Goal: Task Accomplishment & Management: Manage account settings

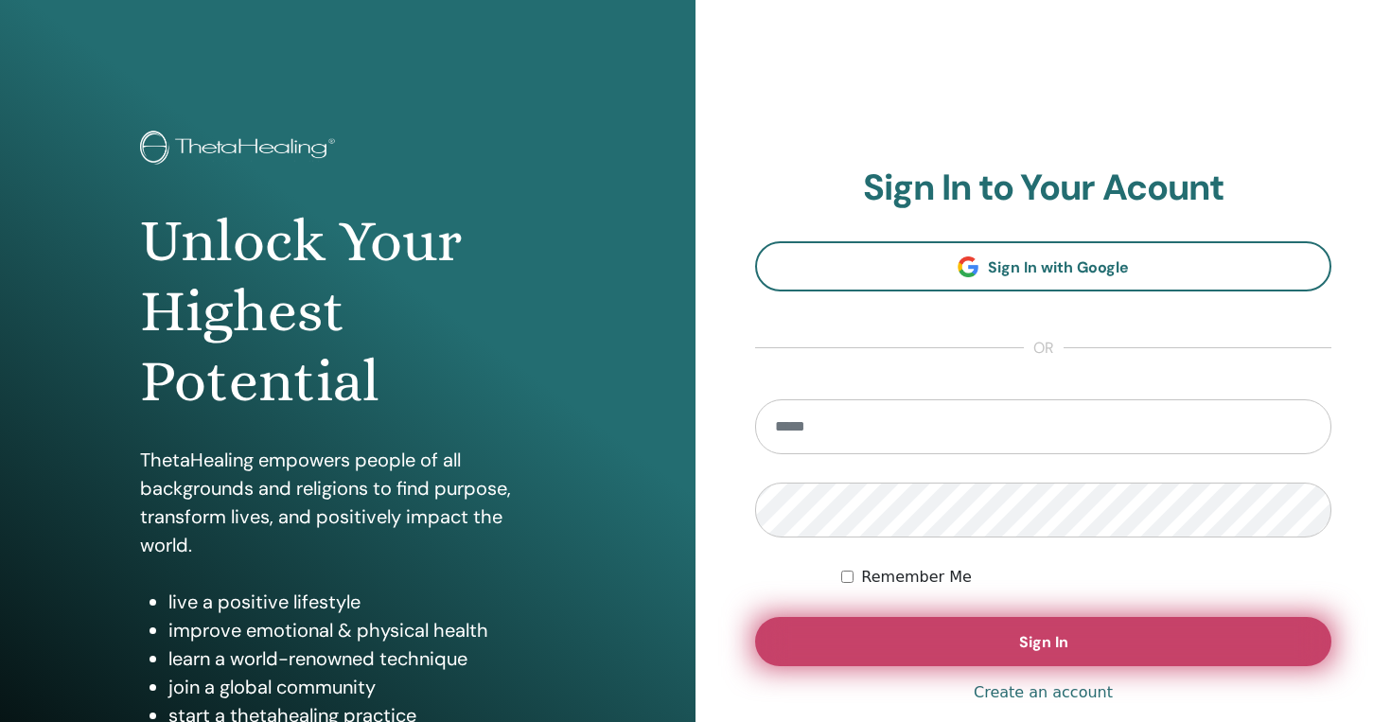
type input "**********"
click at [1076, 625] on button "Sign In" at bounding box center [1043, 641] width 576 height 49
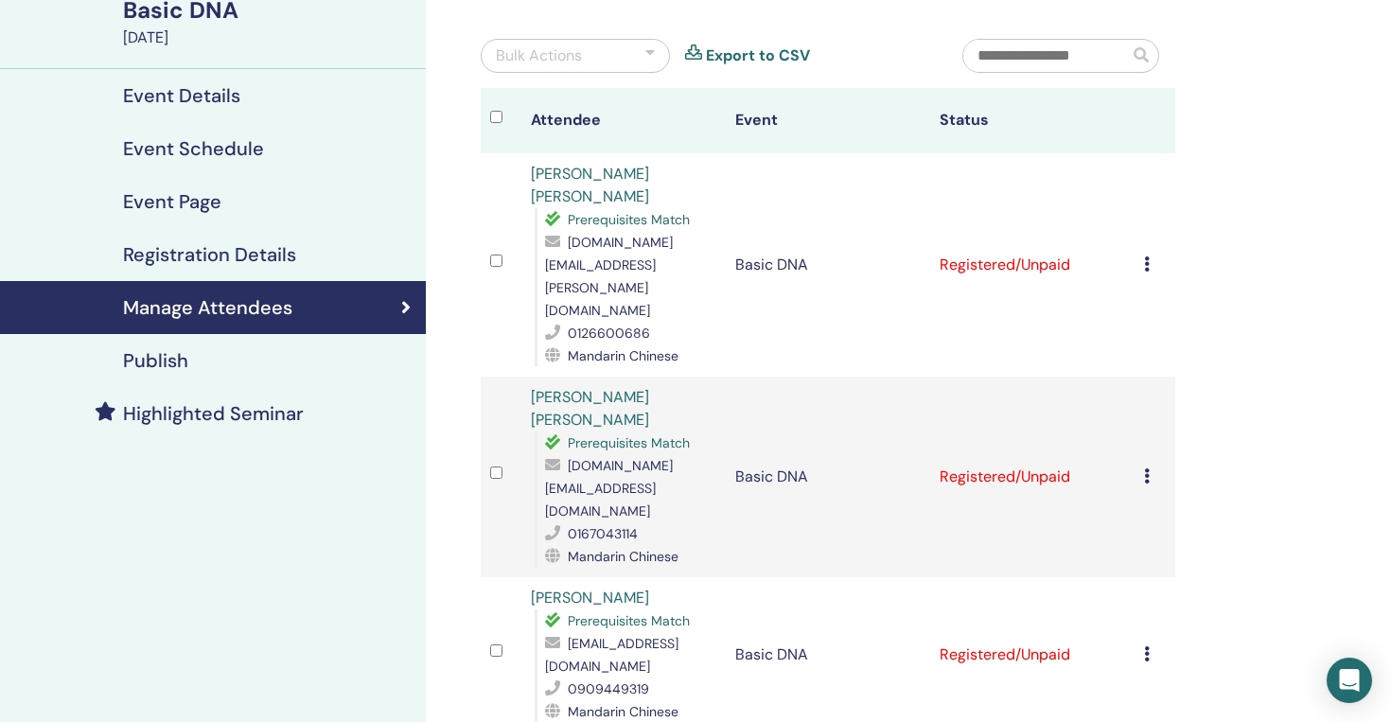
scroll to position [132, 0]
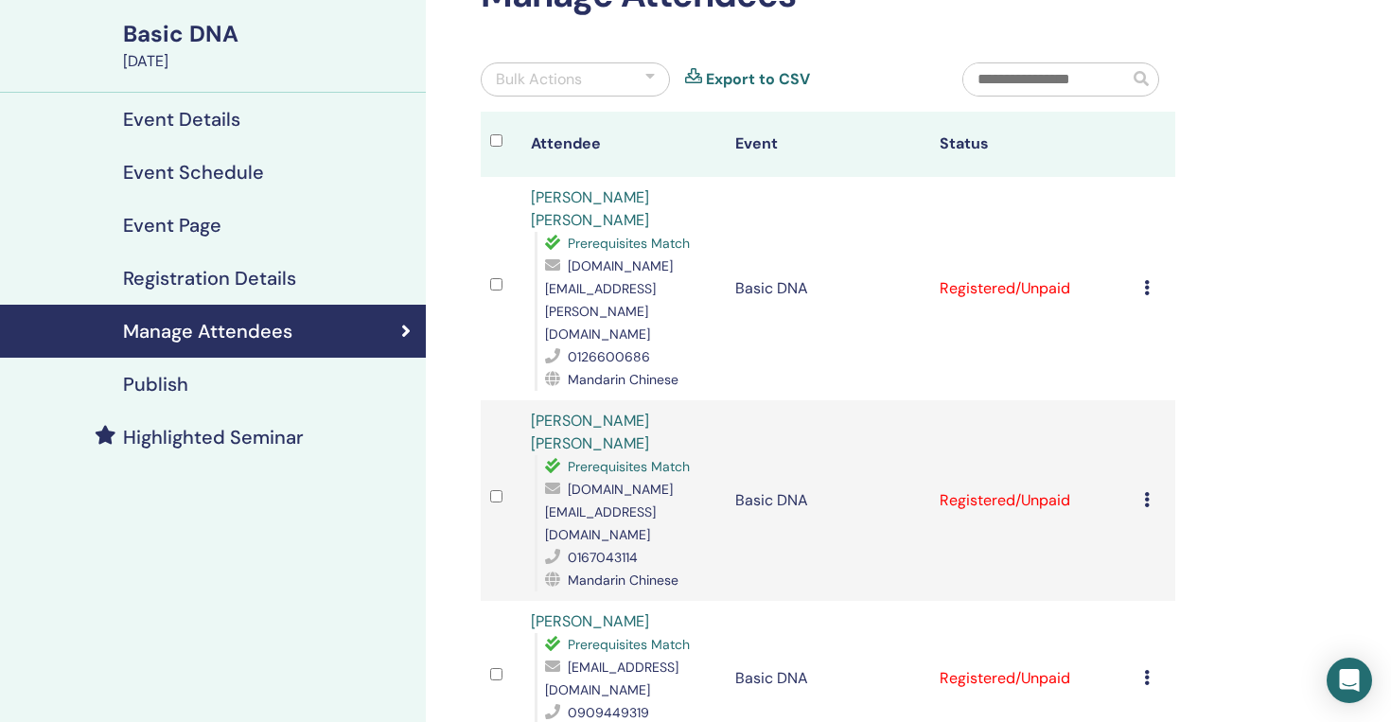
click at [587, 79] on div "Bulk Actions" at bounding box center [575, 79] width 189 height 34
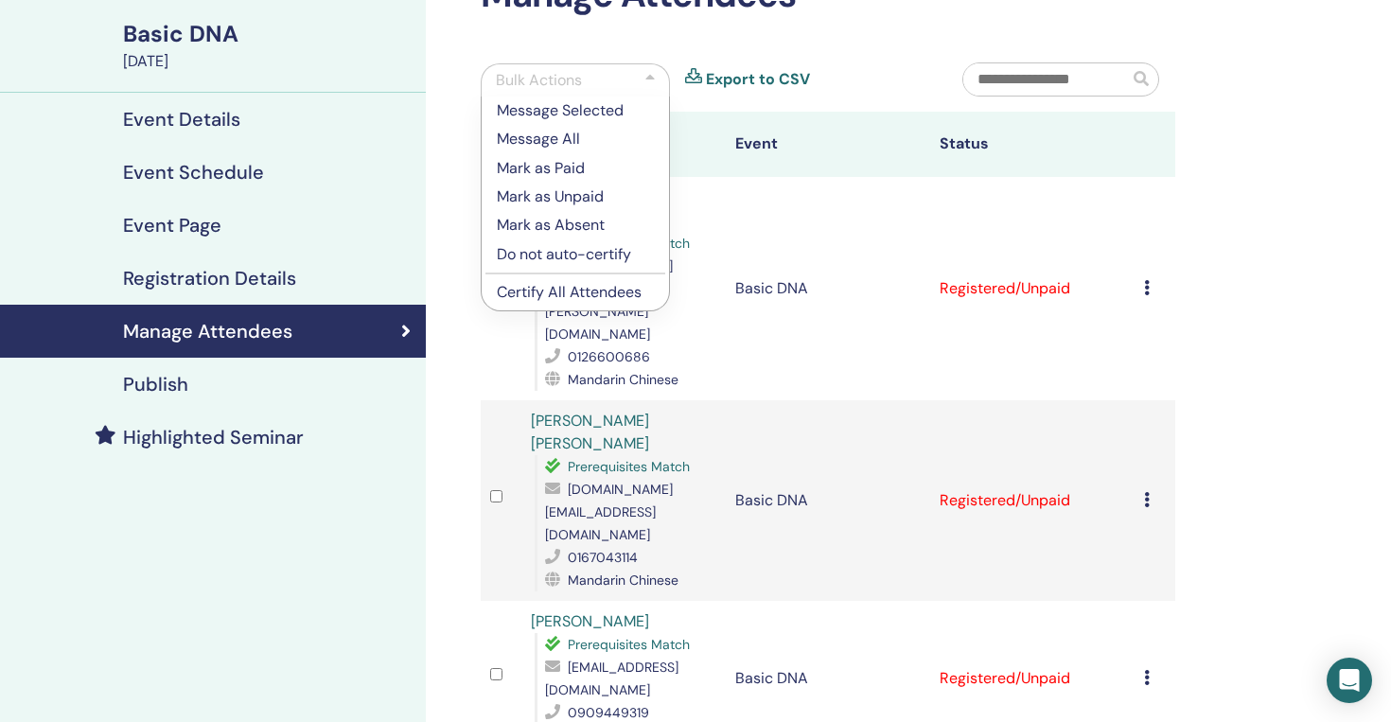
click at [577, 164] on p "Mark as Paid" at bounding box center [575, 168] width 157 height 23
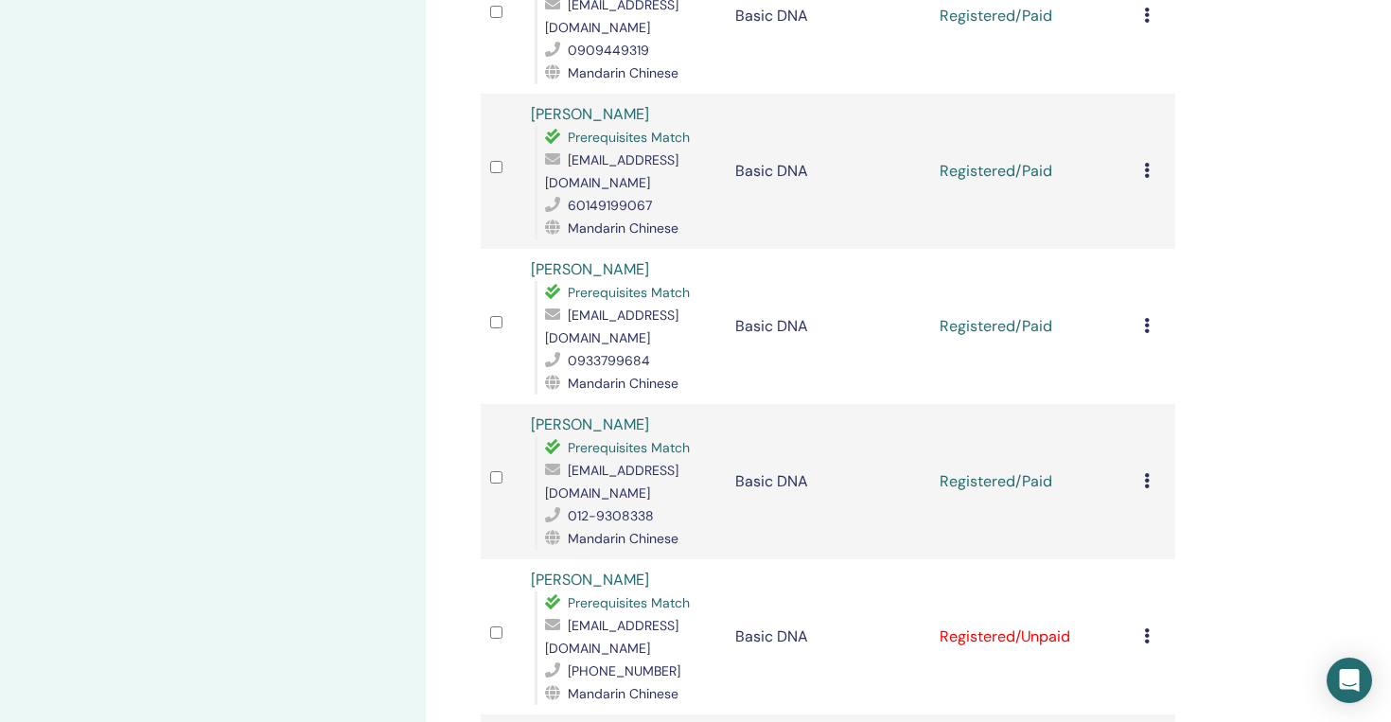
scroll to position [797, 0]
click at [532, 568] on link "[PERSON_NAME]" at bounding box center [590, 578] width 118 height 20
click at [533, 557] on td "Jia Xuan Thon Prerequisites Match jiaxuanthon@gmail.com +60149199082 Mandarin C…" at bounding box center [623, 634] width 204 height 155
drag, startPoint x: 524, startPoint y: 365, endPoint x: 655, endPoint y: 367, distance: 130.6
click at [656, 557] on td "Jia Xuan Thon Prerequisites Match jiaxuanthon@gmail.com +60149199082 Mandarin C…" at bounding box center [623, 634] width 204 height 155
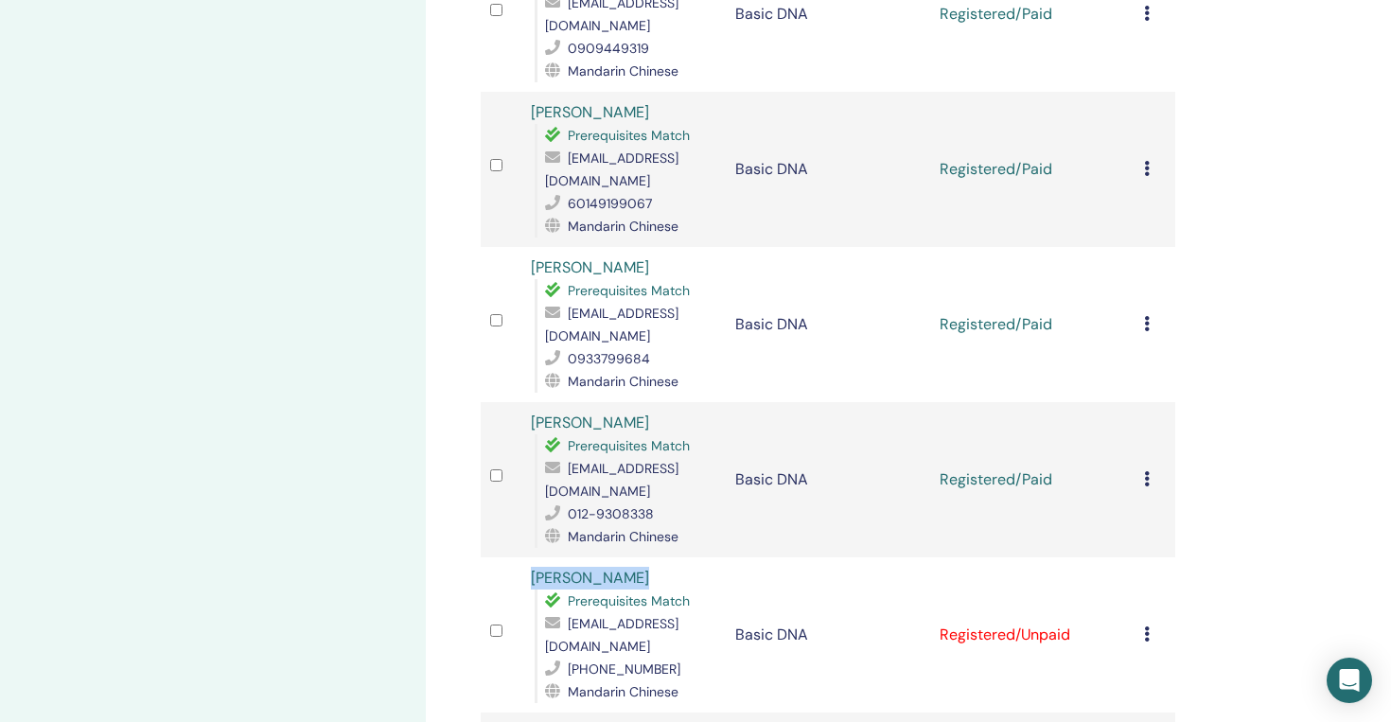
copy link "[PERSON_NAME]"
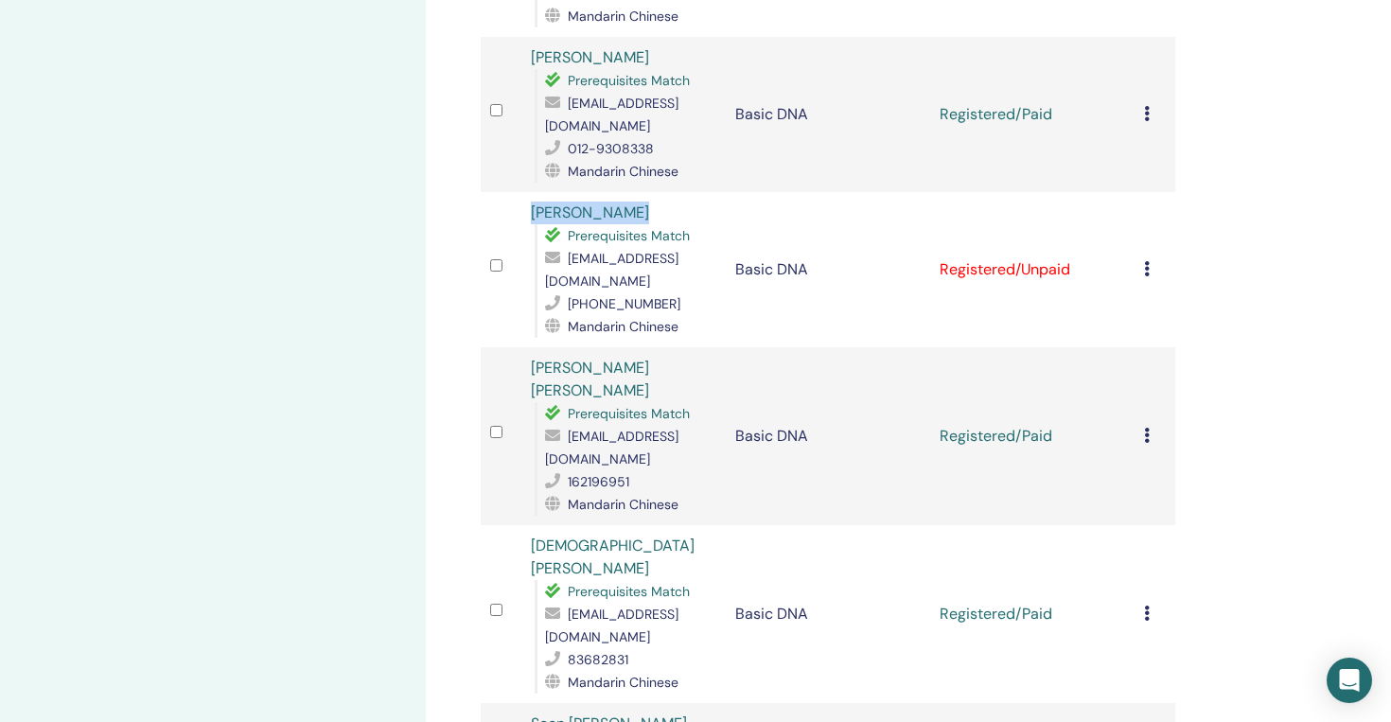
scroll to position [1204, 0]
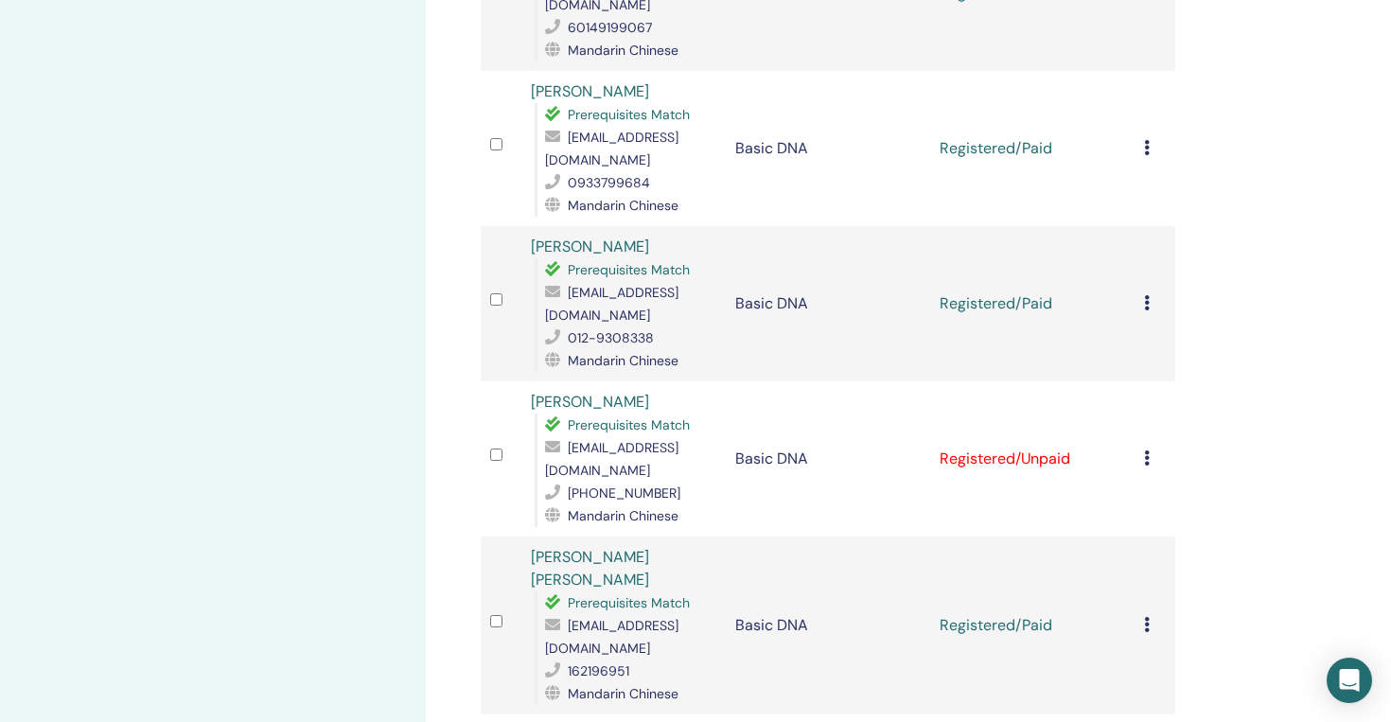
scroll to position [937, 0]
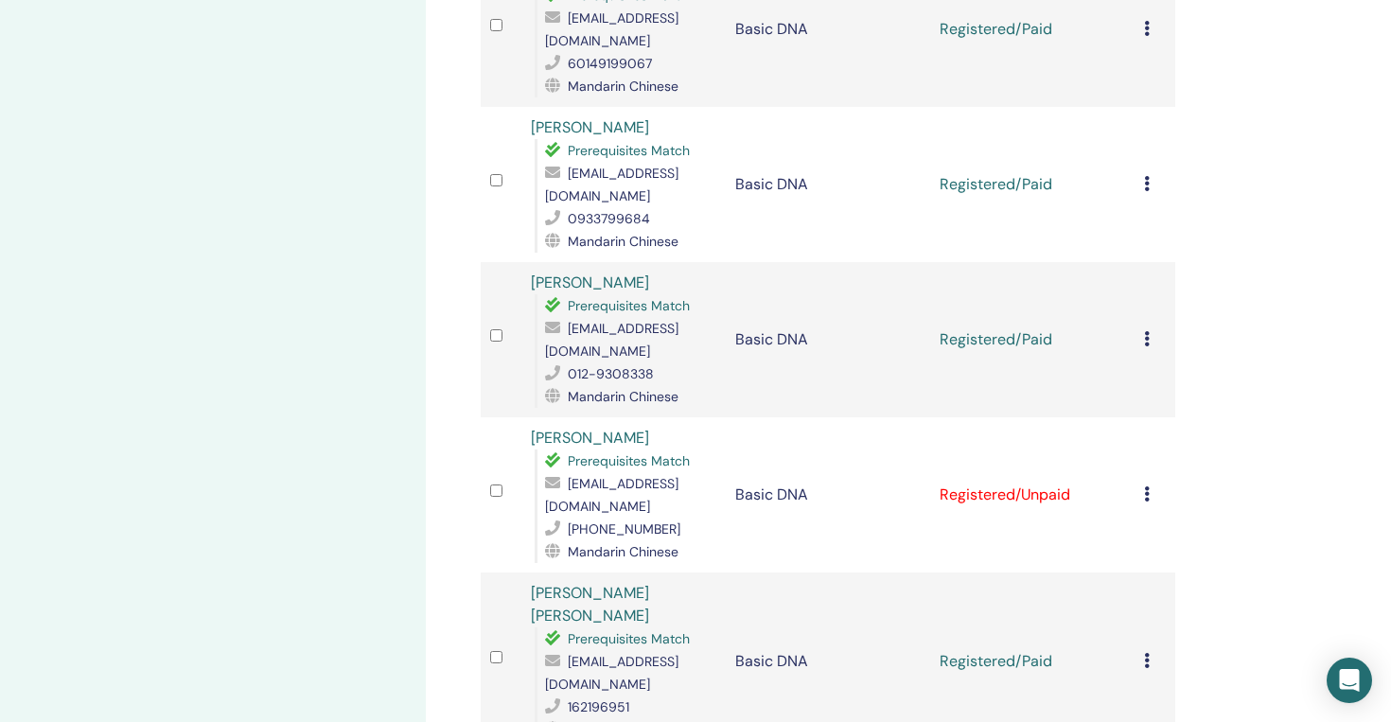
click at [1150, 484] on div "Cancel Registration Do not auto-certify Mark as Paid Mark as Unpaid Mark as Abs…" at bounding box center [1155, 495] width 22 height 23
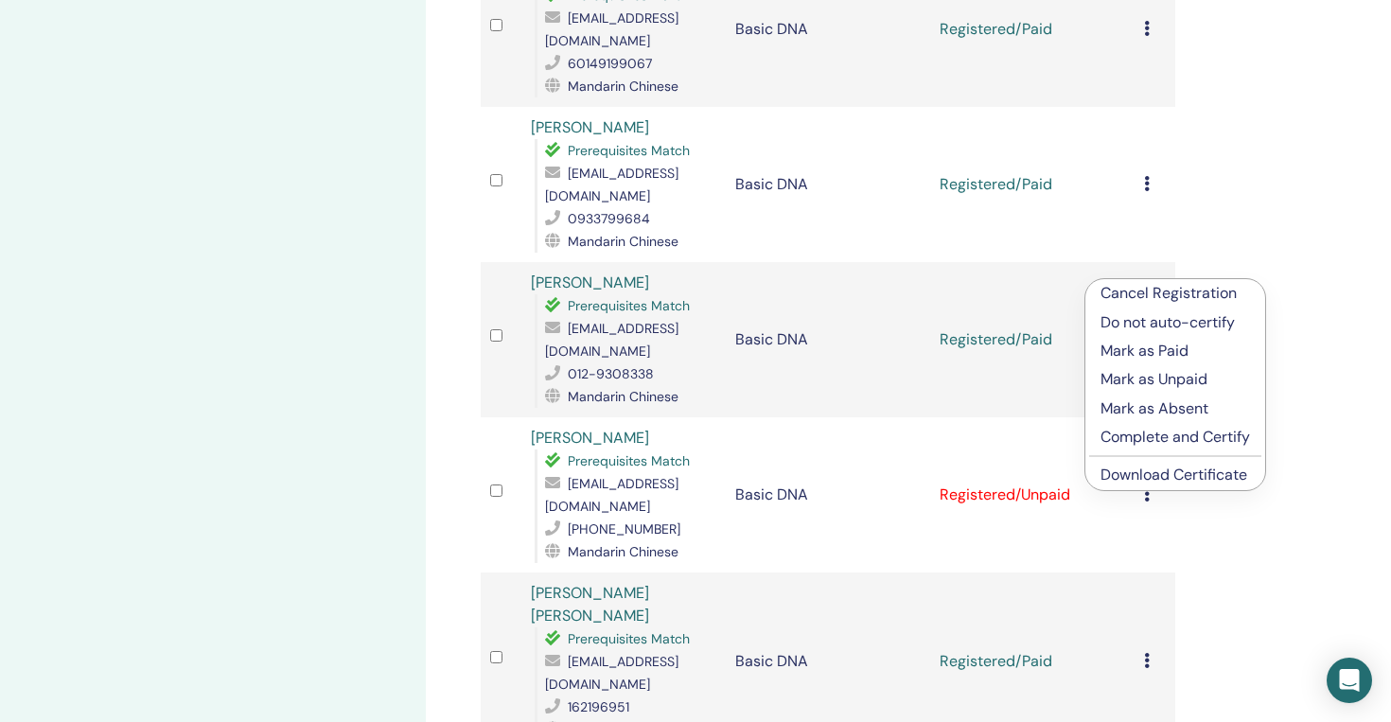
click at [1182, 360] on p "Mark as Paid" at bounding box center [1176, 351] width 150 height 23
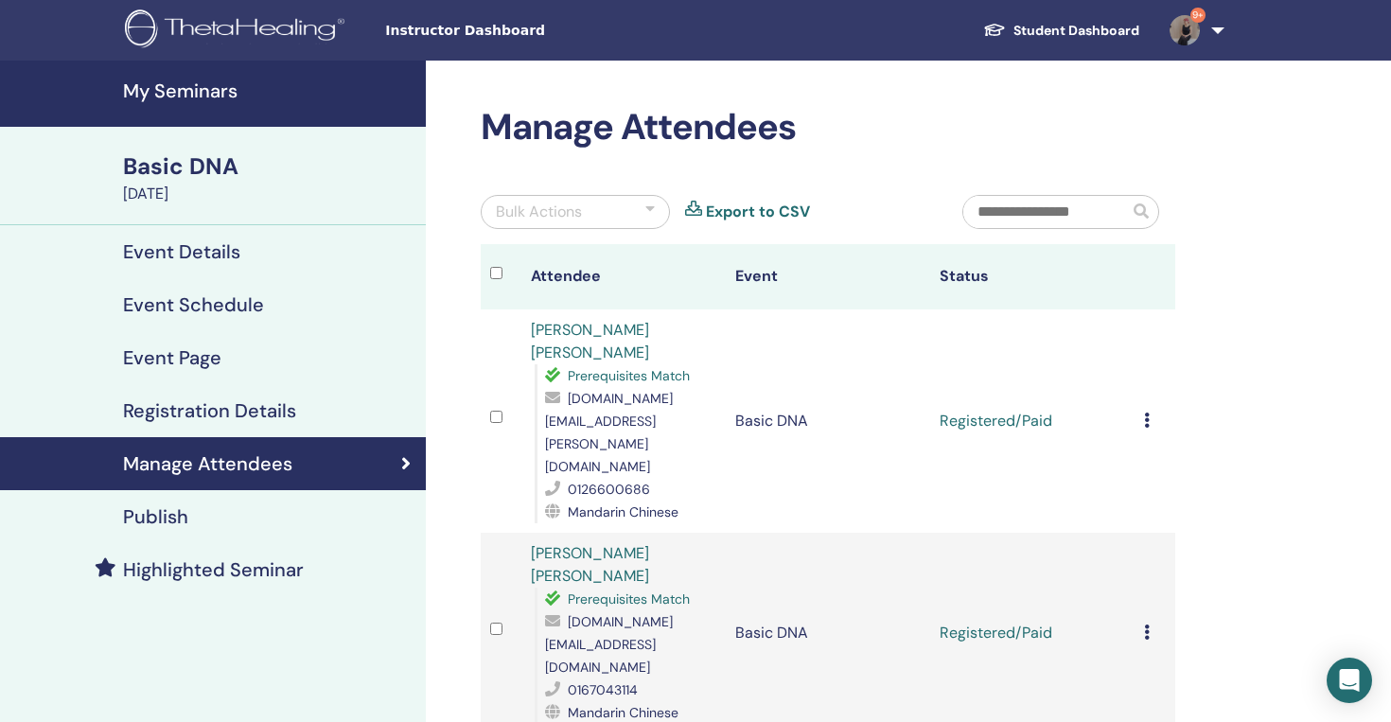
click at [1047, 201] on input "text" at bounding box center [1046, 212] width 166 height 32
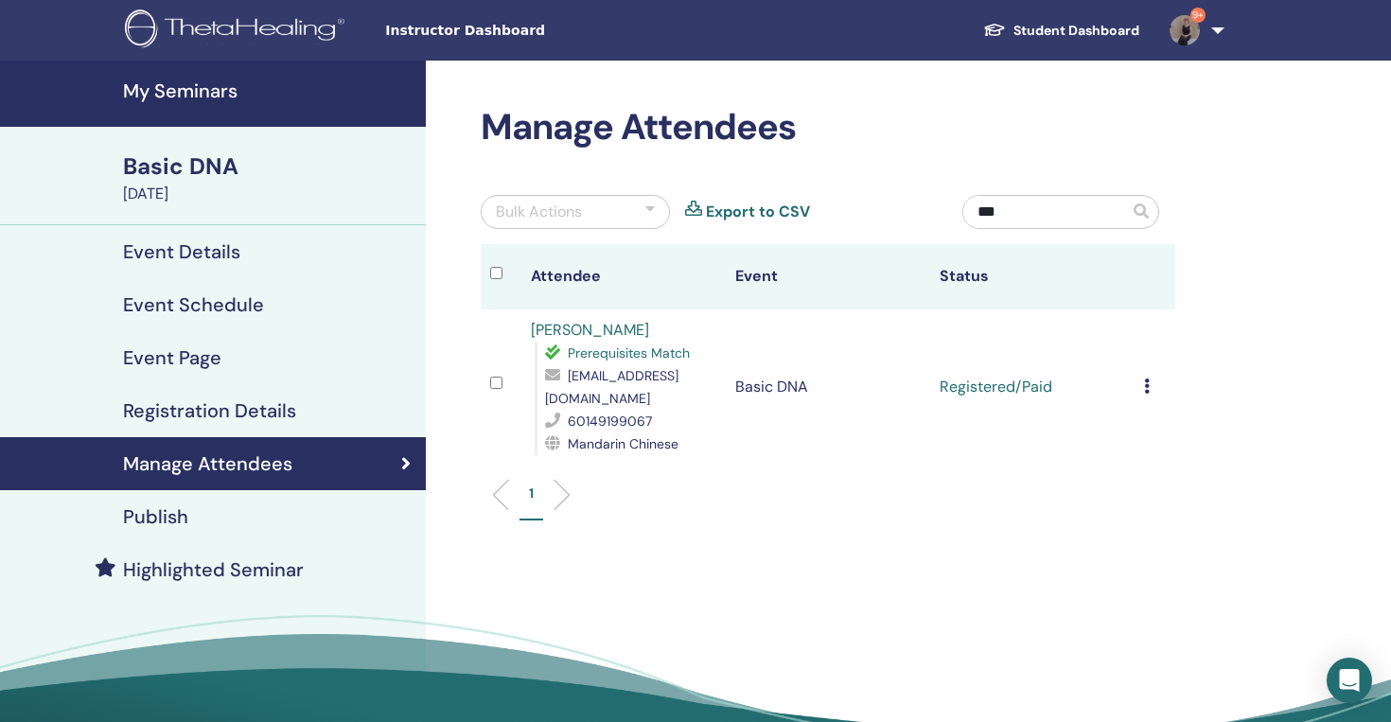
type input "***"
click at [1191, 36] on img at bounding box center [1185, 30] width 30 height 30
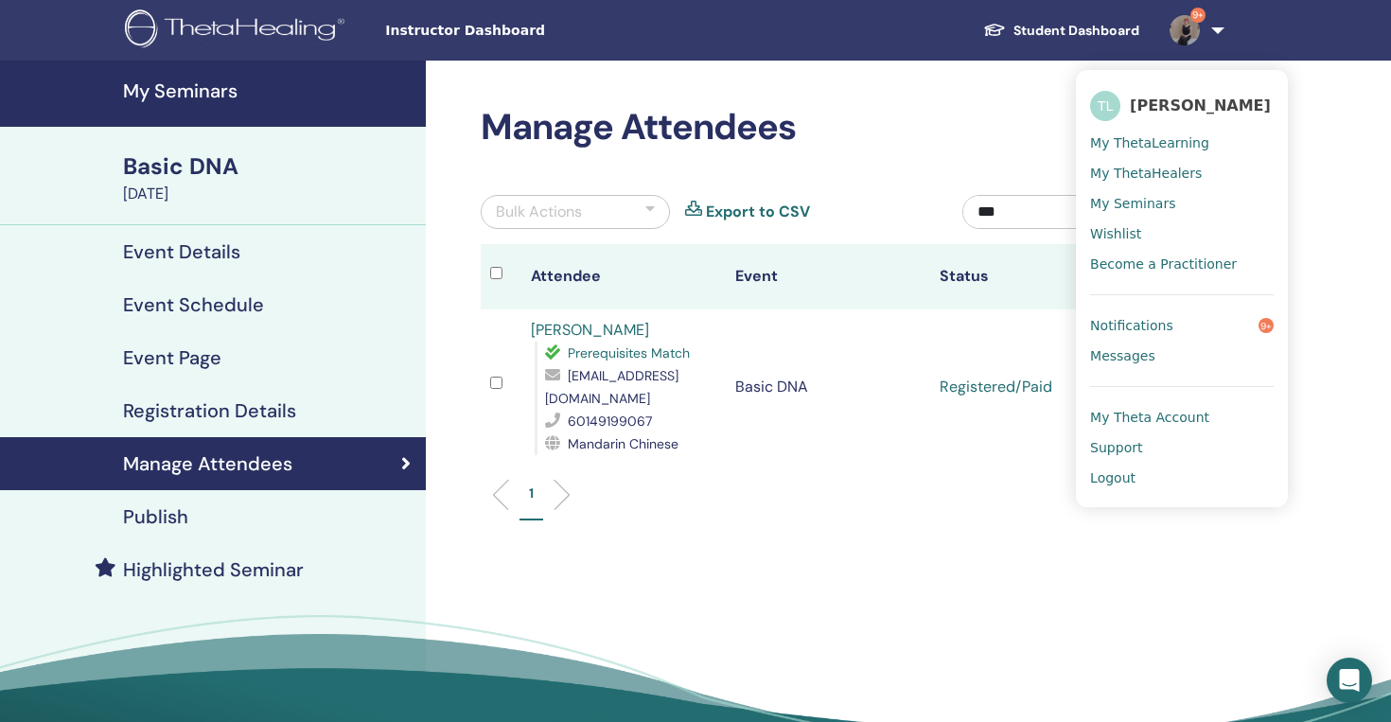
click at [1107, 479] on span "Logout" at bounding box center [1112, 477] width 45 height 17
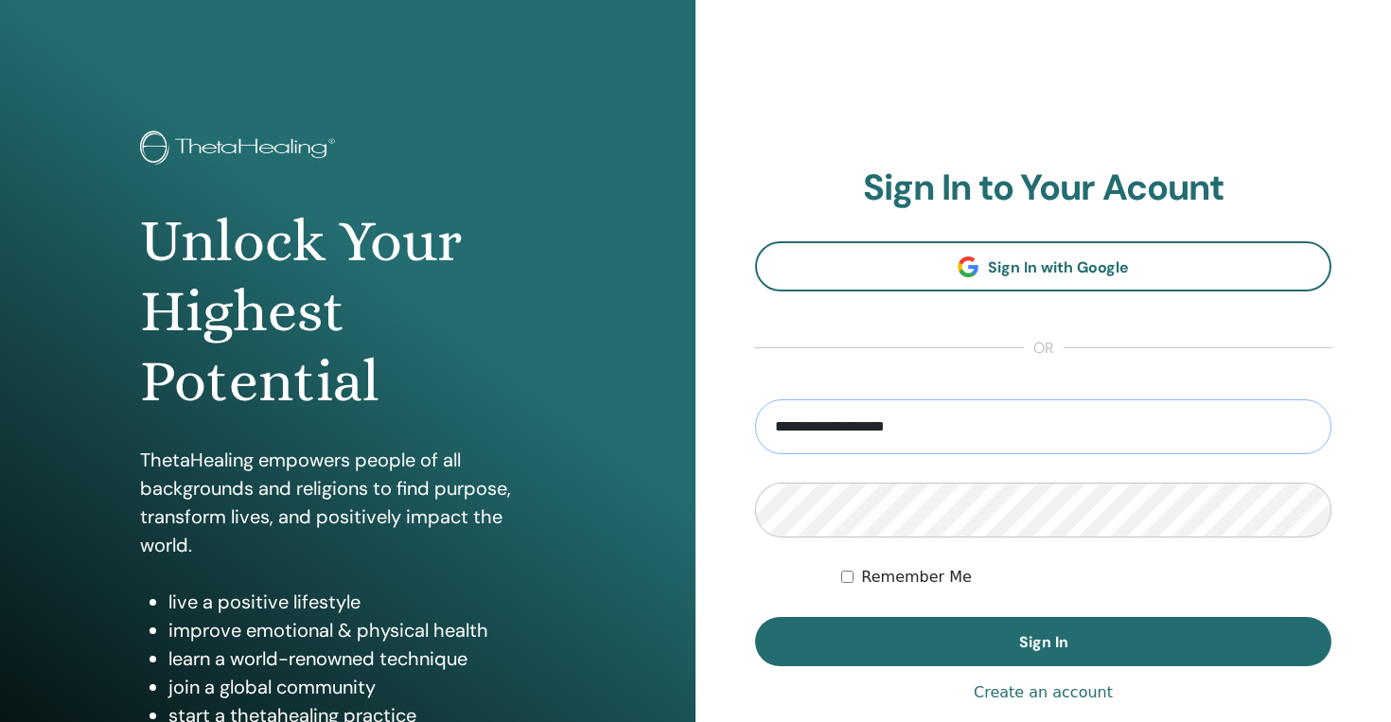
click at [835, 424] on input "**********" at bounding box center [1043, 426] width 576 height 55
type input "**********"
click at [755, 617] on button "Sign In" at bounding box center [1043, 641] width 576 height 49
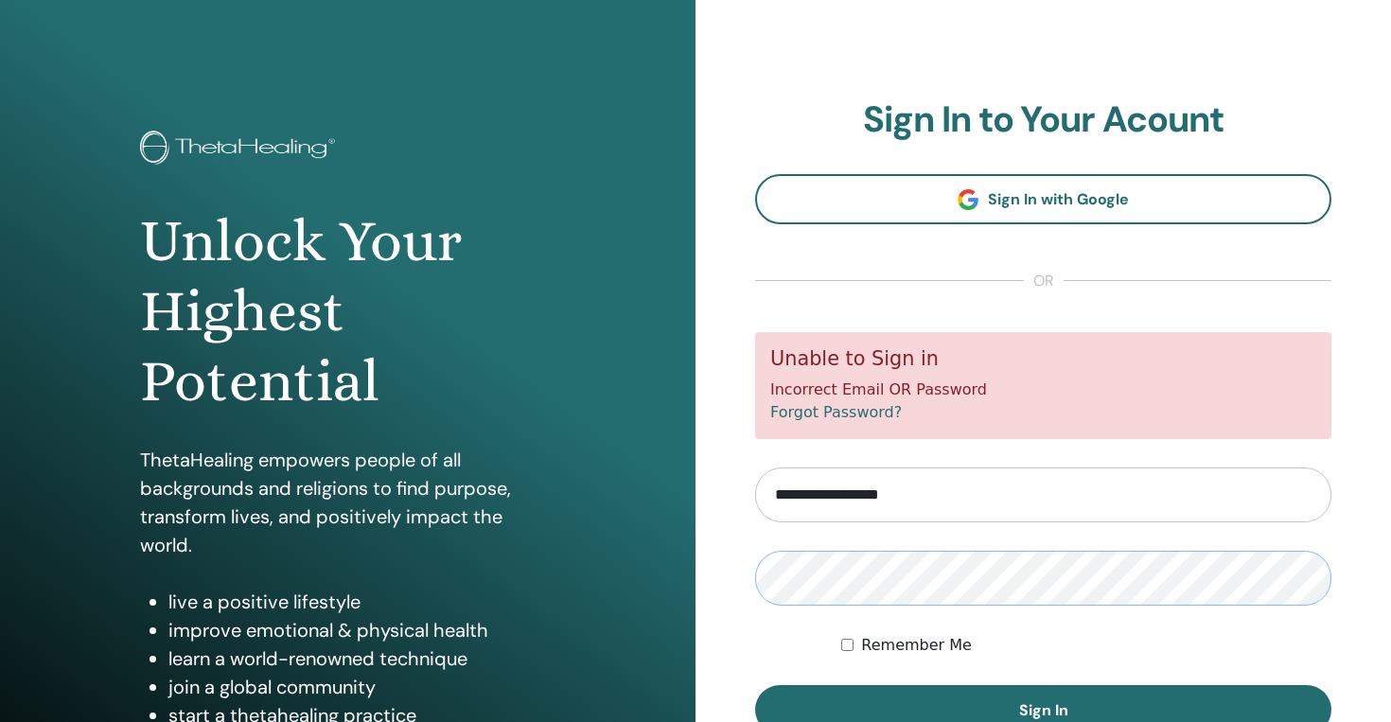
click at [755, 685] on button "Sign In" at bounding box center [1043, 709] width 576 height 49
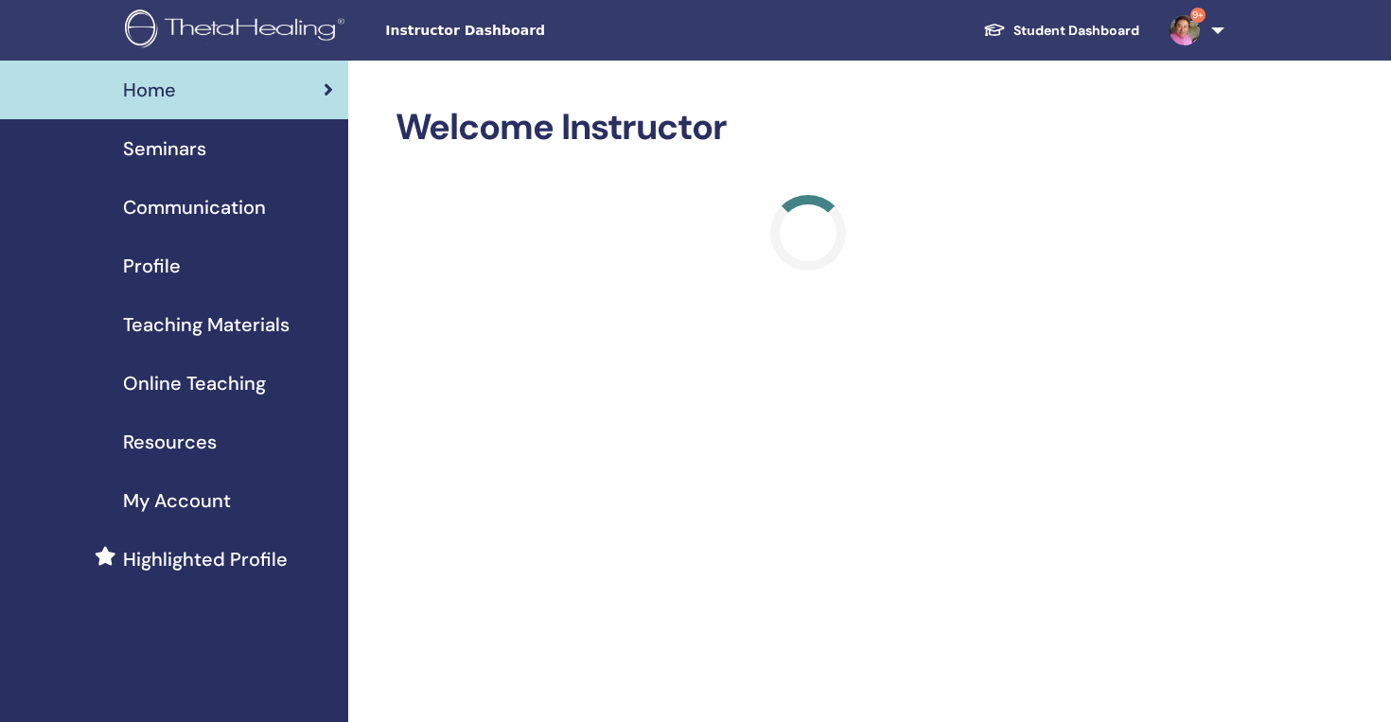
click at [634, 202] on div at bounding box center [809, 233] width 826 height 76
click at [1054, 29] on link "Student Dashboard" at bounding box center [1061, 30] width 186 height 35
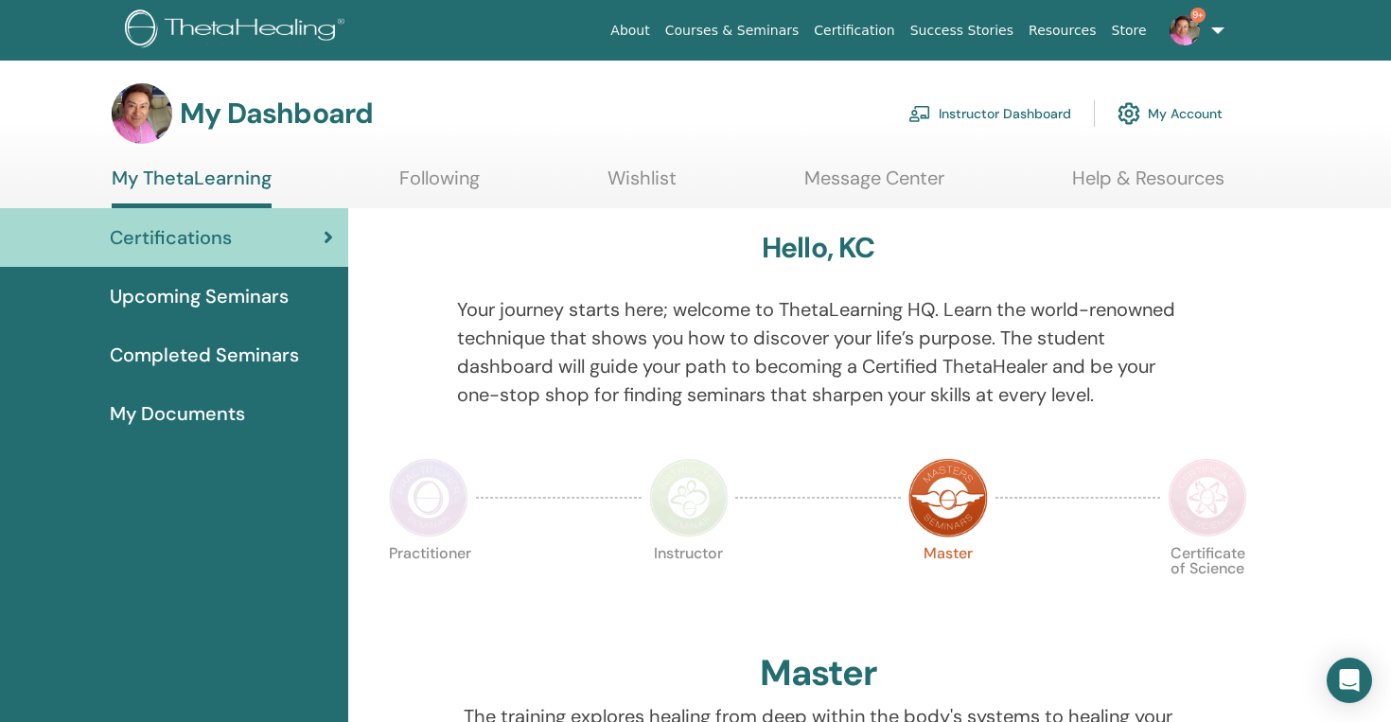
click at [1003, 110] on link "Instructor Dashboard" at bounding box center [989, 114] width 163 height 42
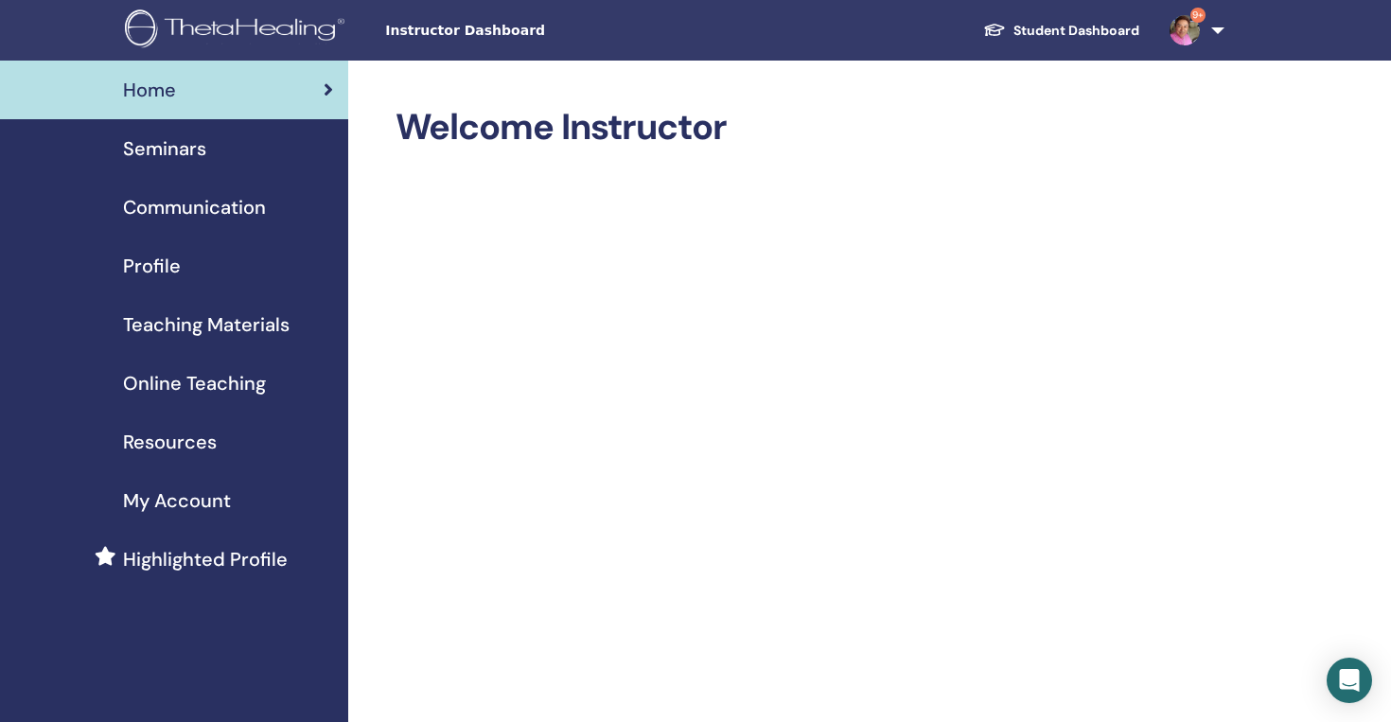
click at [195, 154] on span "Seminars" at bounding box center [164, 148] width 83 height 28
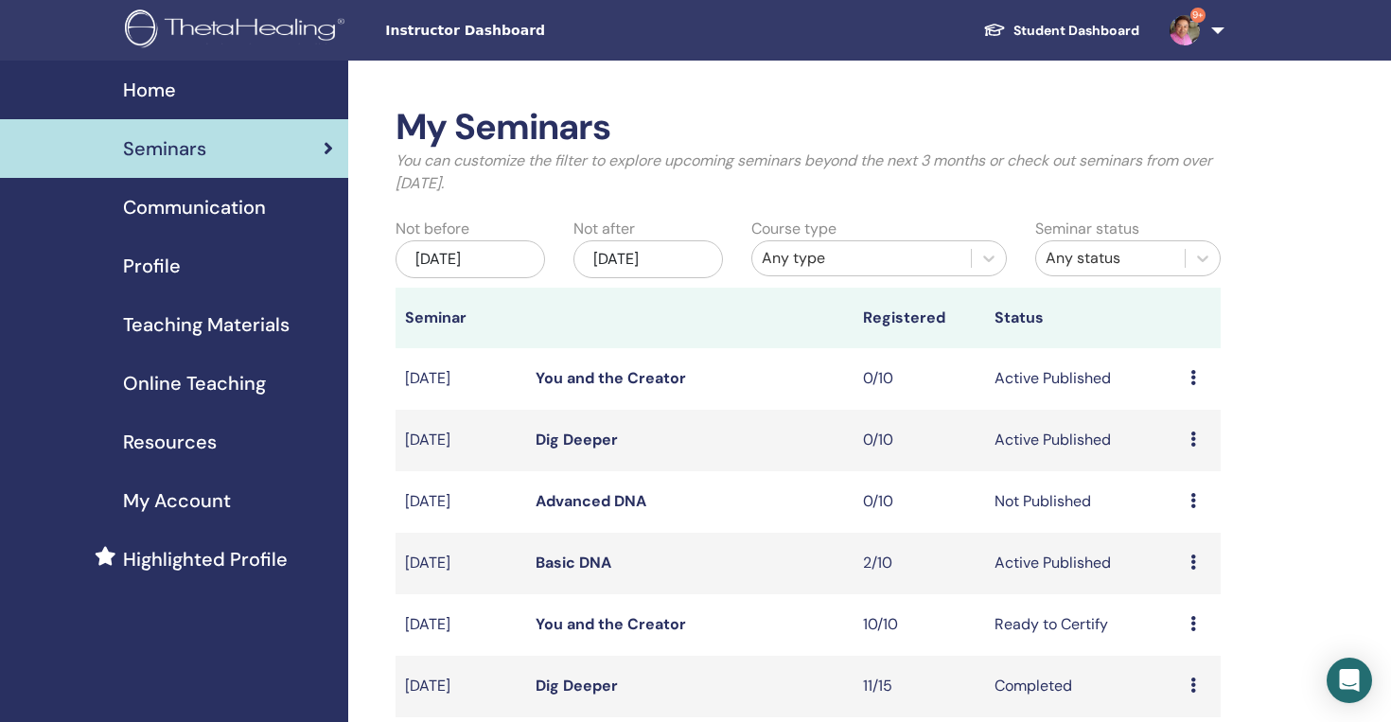
click at [575, 566] on link "Basic DNA" at bounding box center [574, 563] width 76 height 20
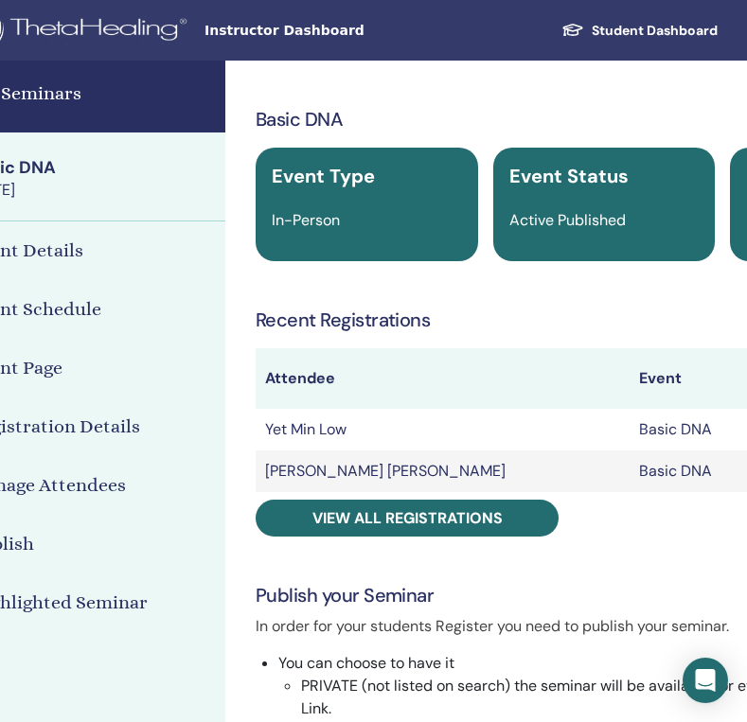
scroll to position [0, 389]
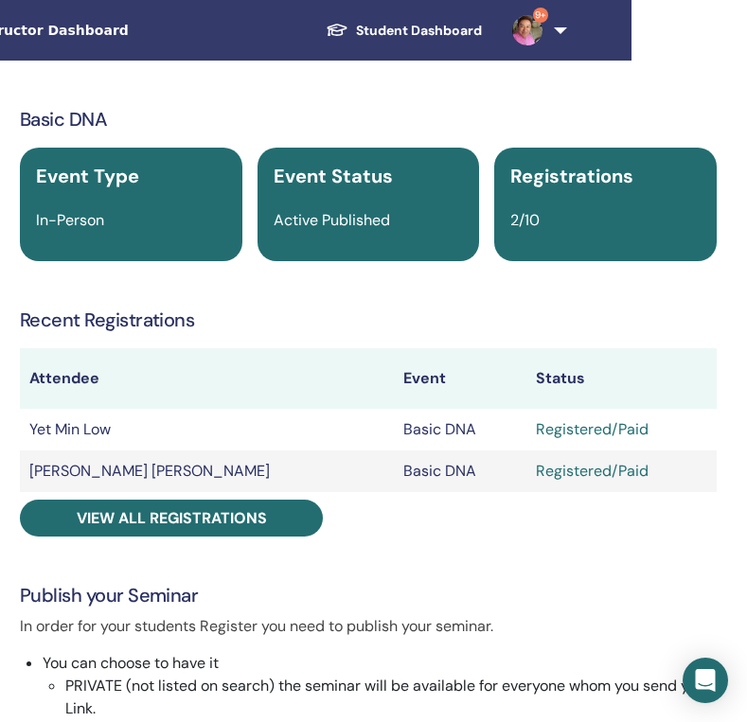
click at [537, 35] on img at bounding box center [527, 30] width 30 height 30
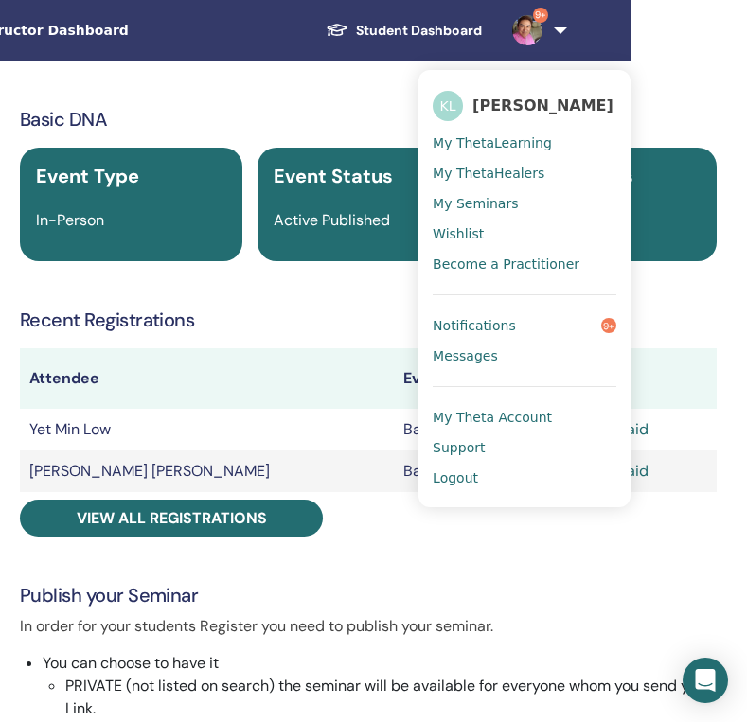
click at [480, 486] on link "Logout" at bounding box center [524, 478] width 184 height 30
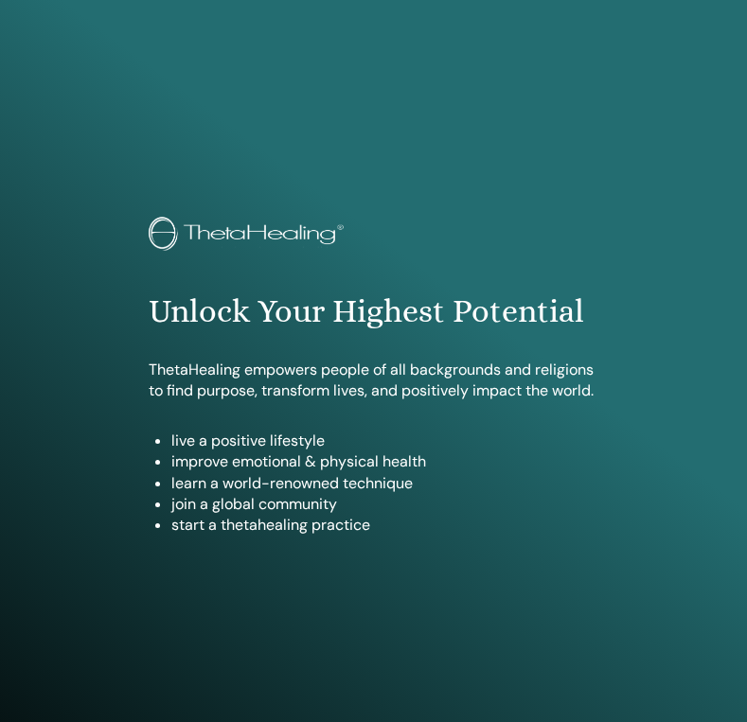
scroll to position [1004, 0]
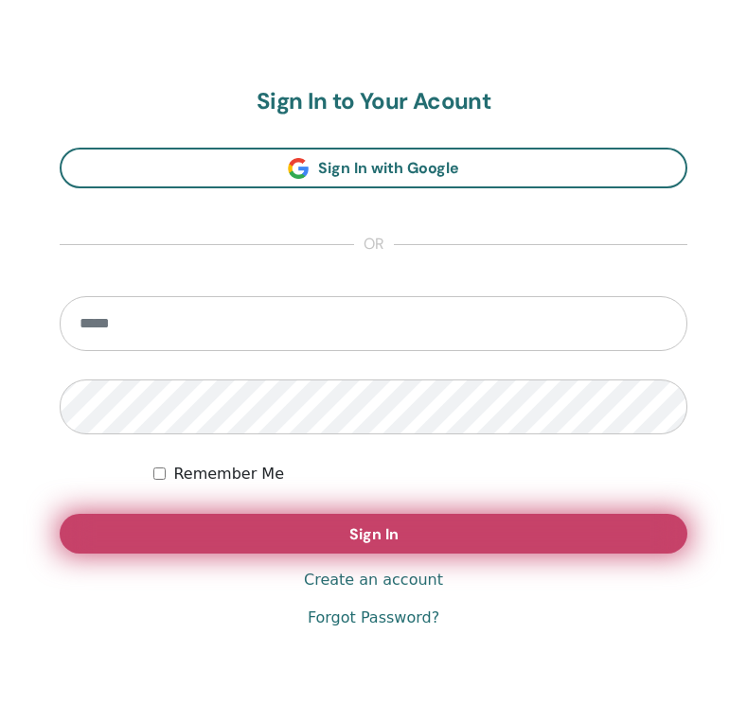
type input "**********"
click at [321, 544] on button "Sign In" at bounding box center [373, 534] width 627 height 40
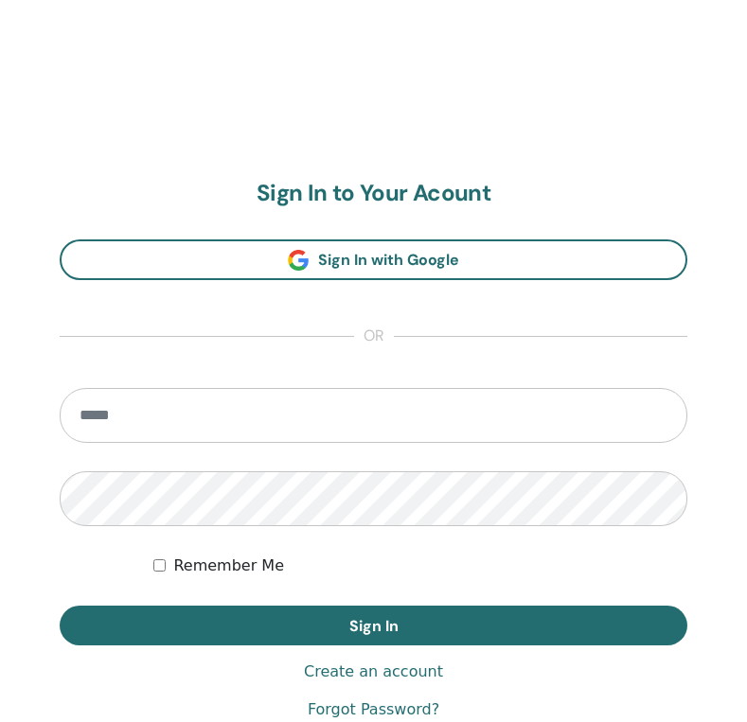
scroll to position [966, 0]
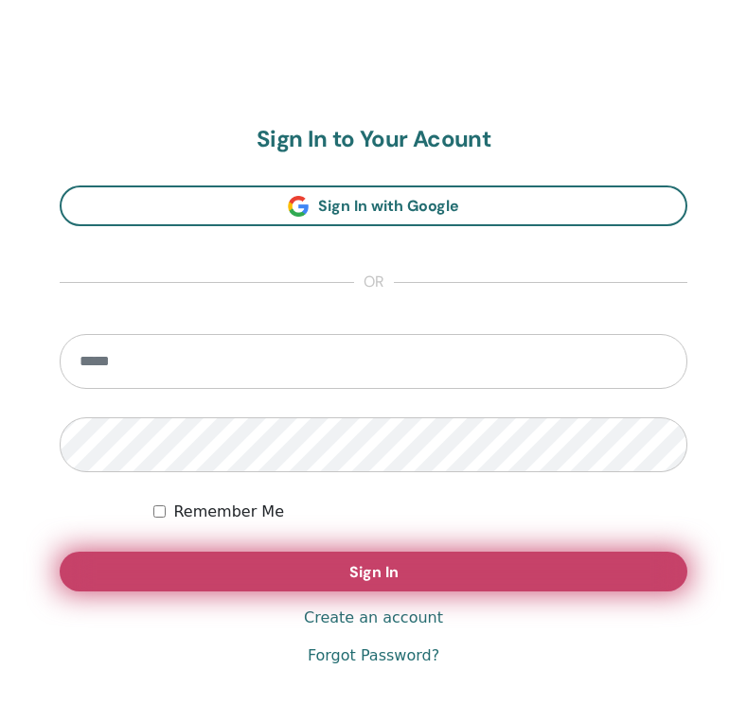
type input "**********"
click at [443, 572] on button "Sign In" at bounding box center [373, 572] width 627 height 40
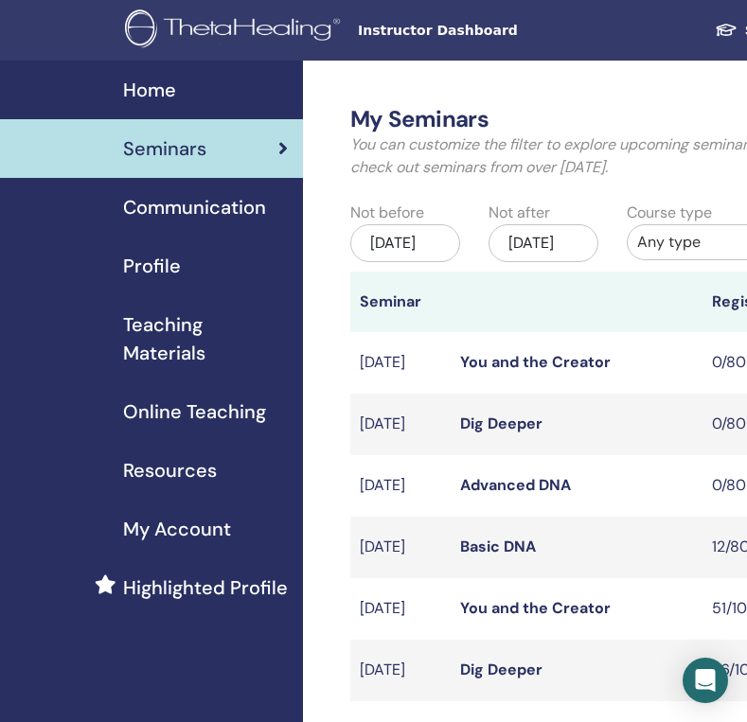
click at [495, 556] on link "Basic DNA" at bounding box center [498, 547] width 76 height 20
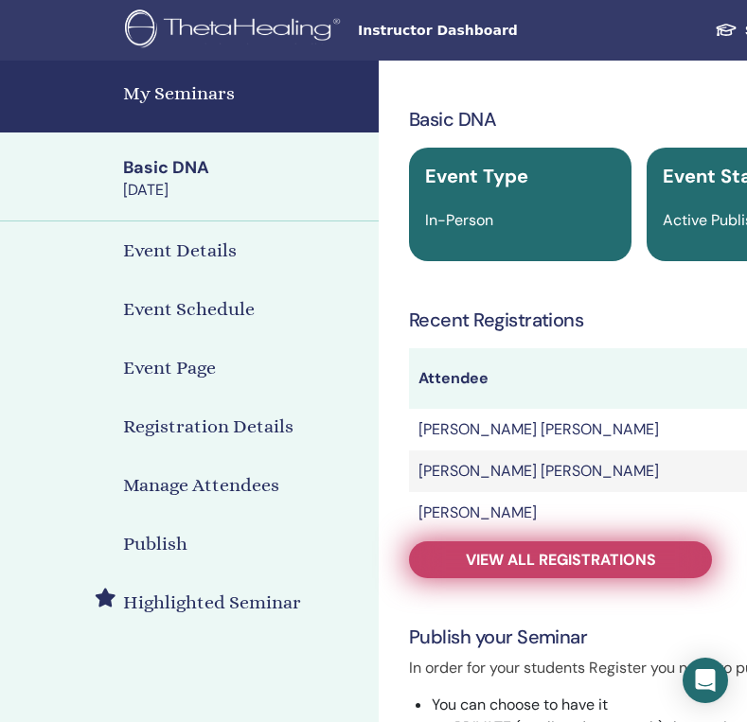
click at [570, 563] on span "View all registrations" at bounding box center [561, 560] width 190 height 20
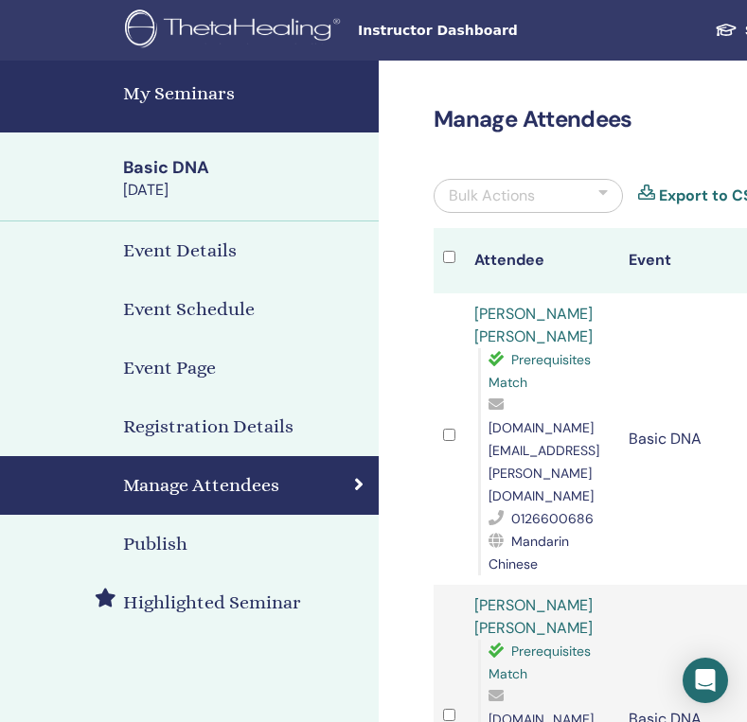
click at [492, 183] on div "Bulk Actions" at bounding box center [527, 196] width 189 height 34
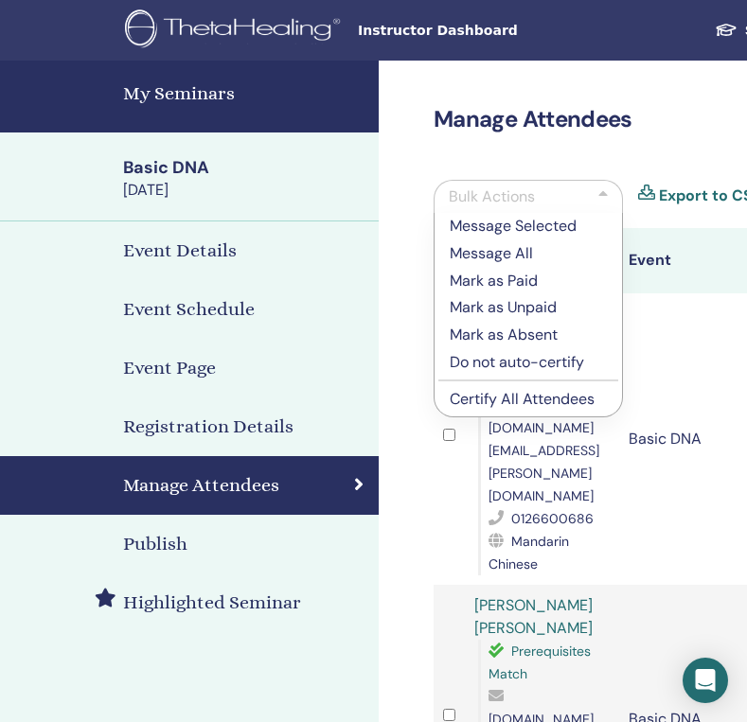
click at [632, 321] on td "Basic DNA" at bounding box center [696, 438] width 154 height 291
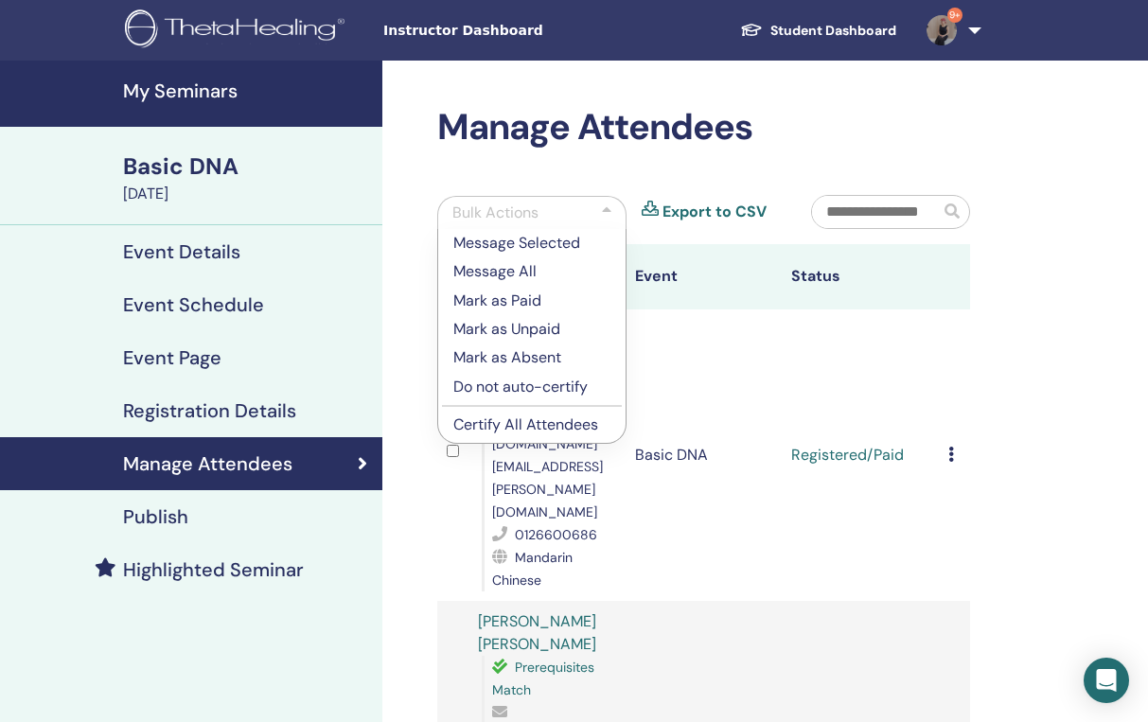
click at [746, 206] on input "text" at bounding box center [876, 212] width 128 height 32
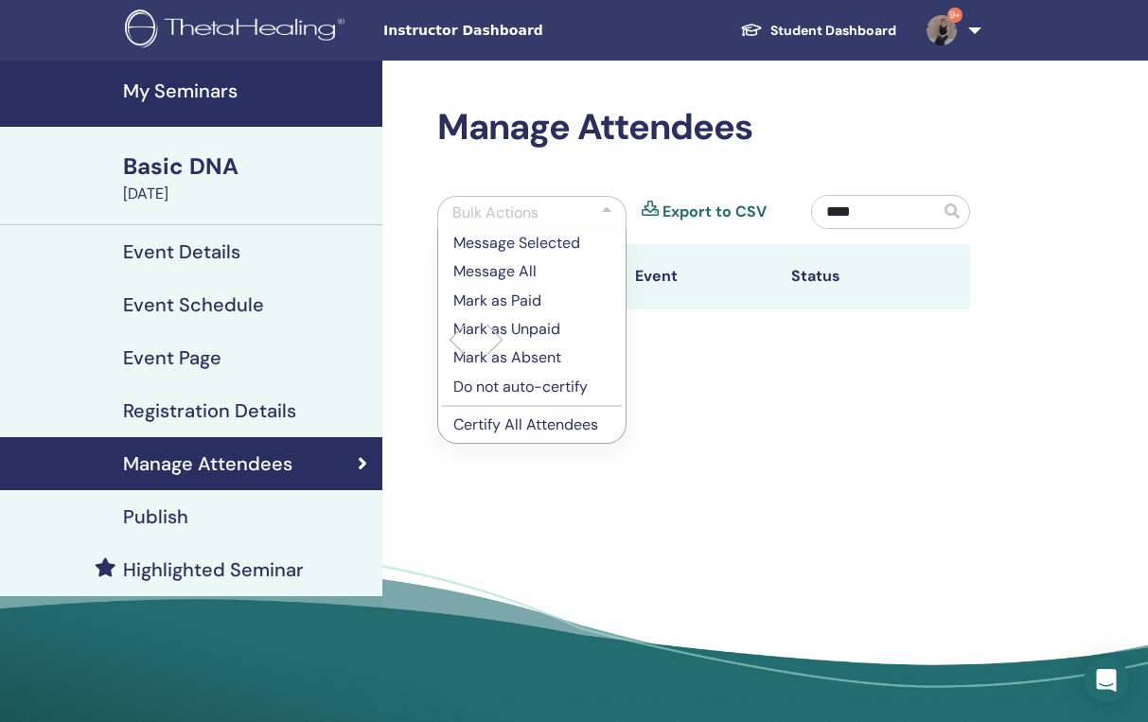
type input "*"
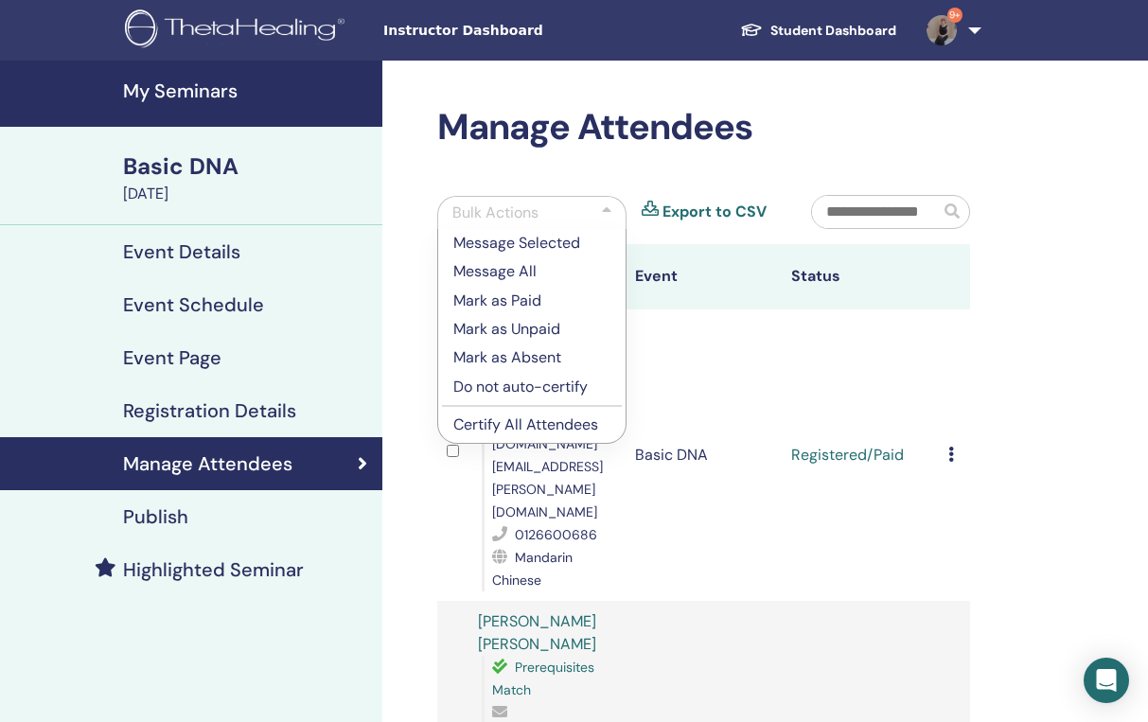
click at [604, 206] on div at bounding box center [606, 213] width 9 height 23
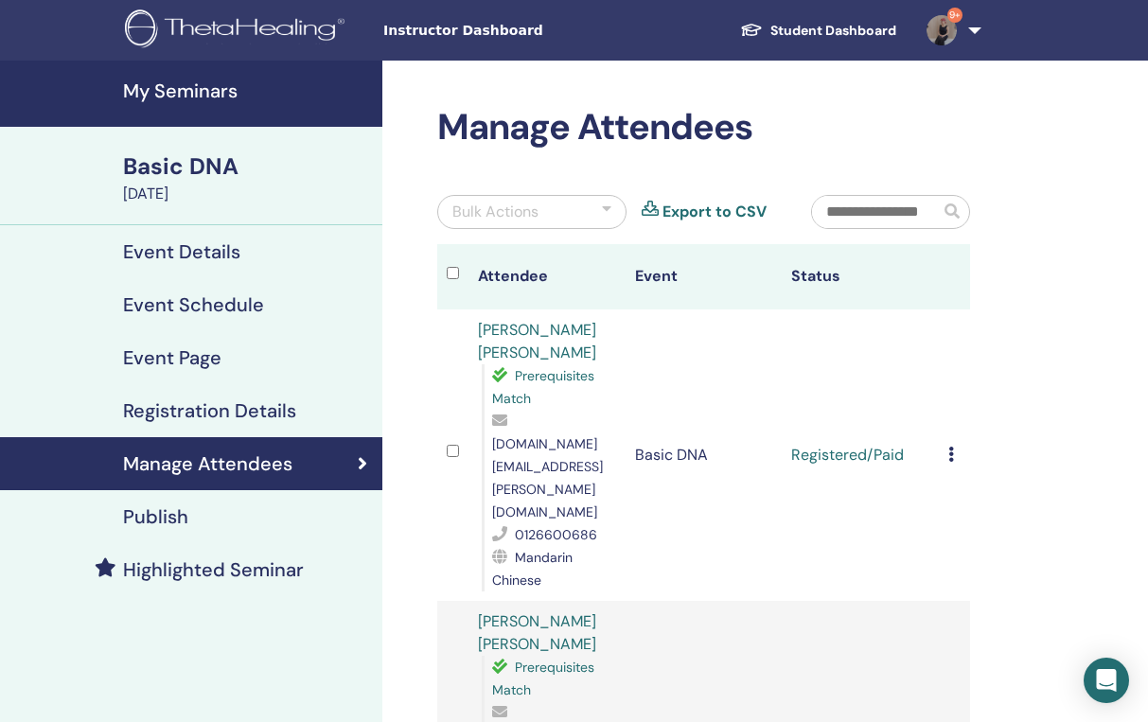
click at [746, 206] on input "text" at bounding box center [876, 212] width 128 height 32
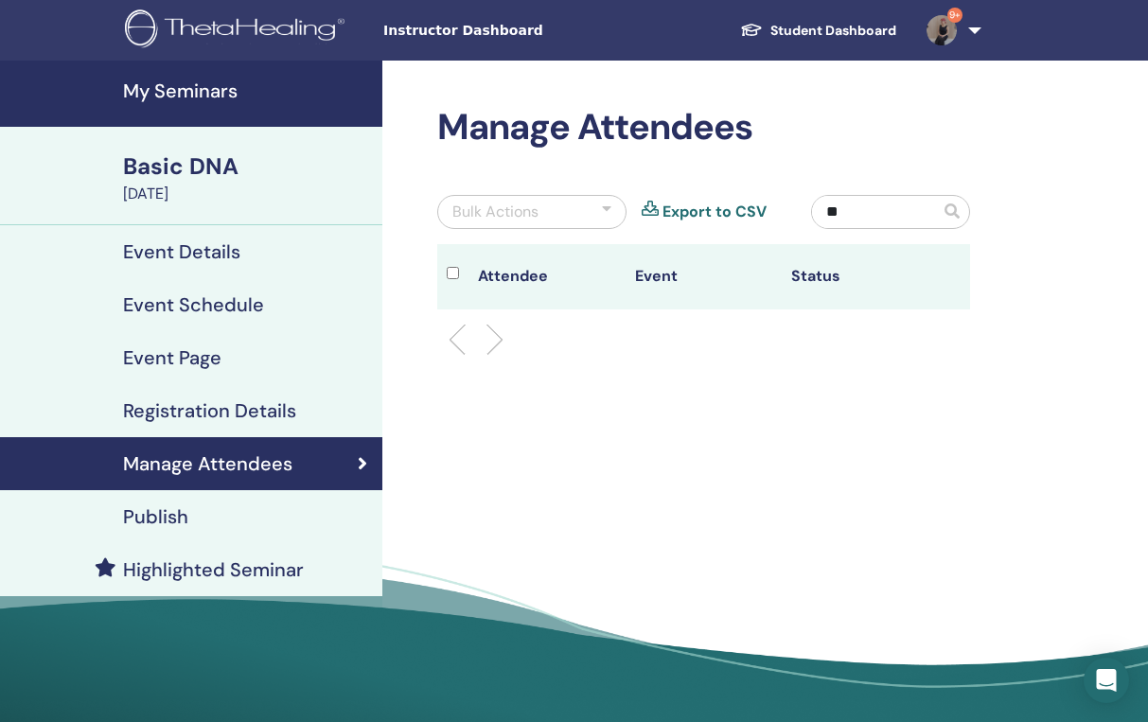
type input "*"
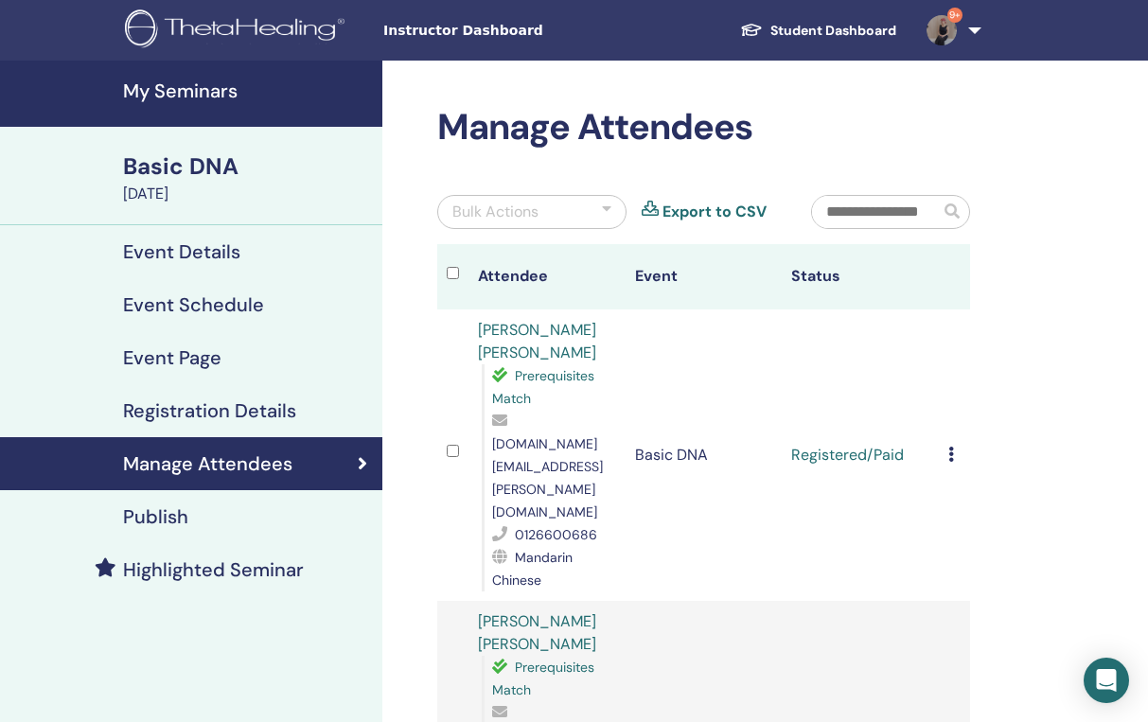
type input "*"
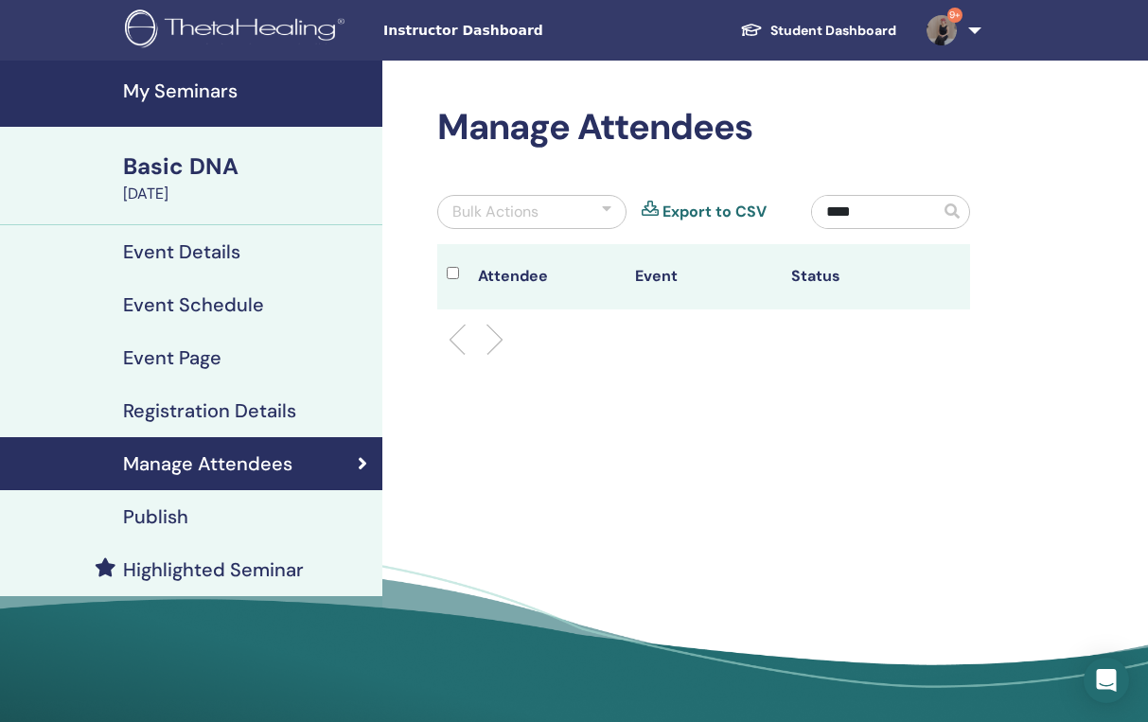
type input "*"
